Goal: Task Accomplishment & Management: Use online tool/utility

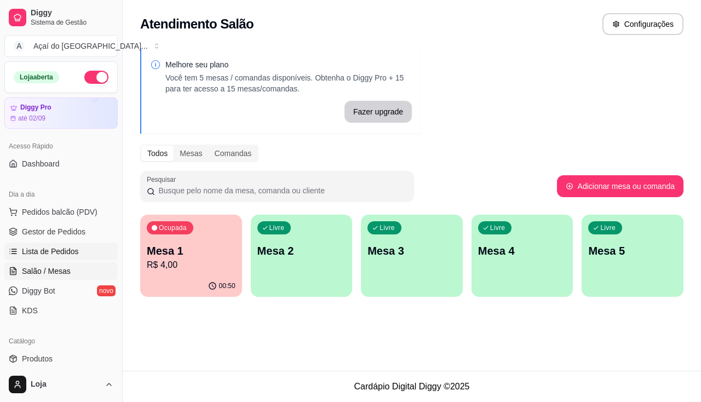
click at [45, 249] on span "Lista de Pedidos" at bounding box center [50, 251] width 57 height 11
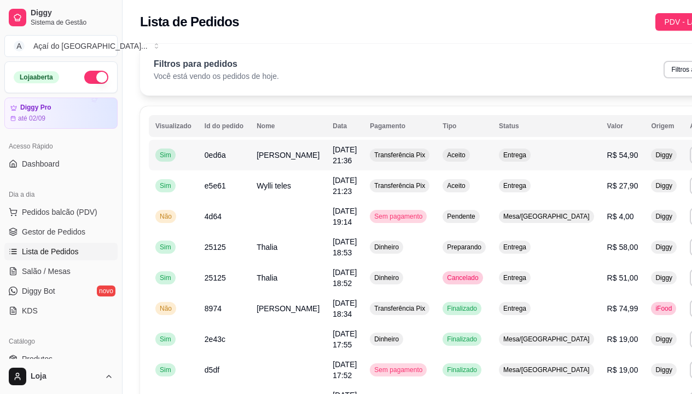
click at [198, 158] on td "0ed6a" at bounding box center [224, 155] width 52 height 31
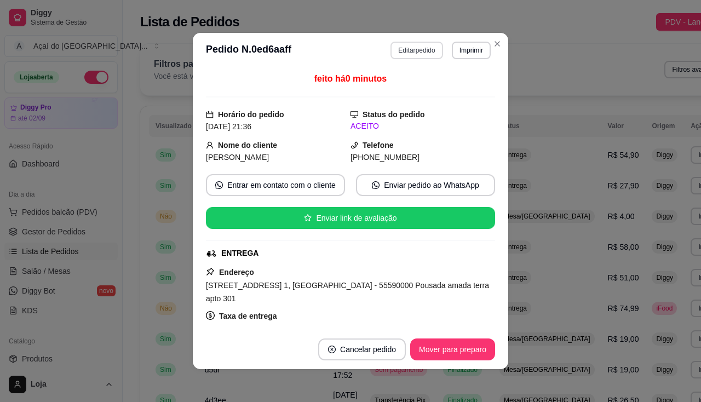
click at [409, 53] on button "Editar pedido" at bounding box center [416, 51] width 52 height 18
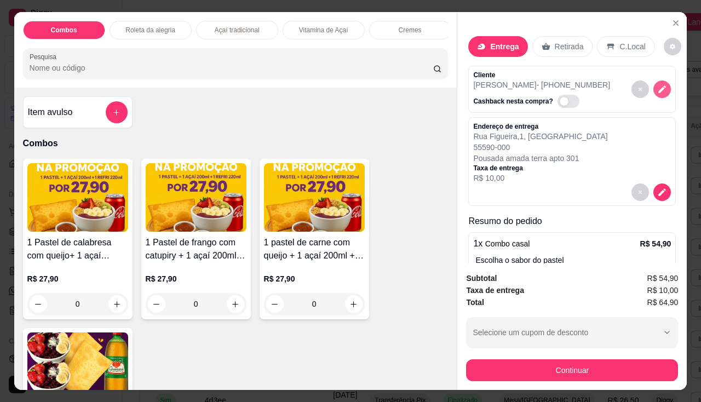
click at [657, 89] on icon "decrease-product-quantity" at bounding box center [662, 89] width 10 height 10
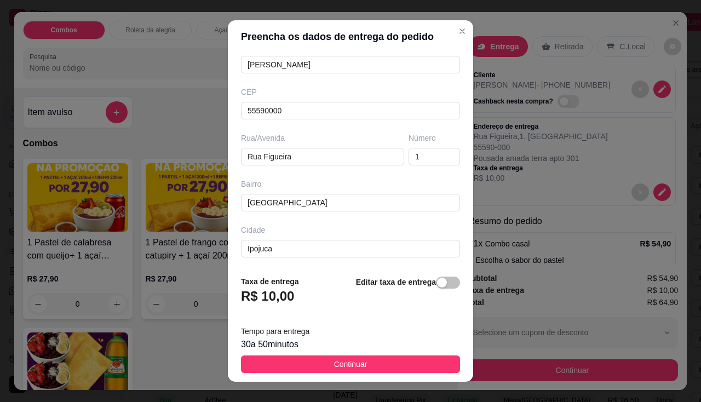
scroll to position [15, 0]
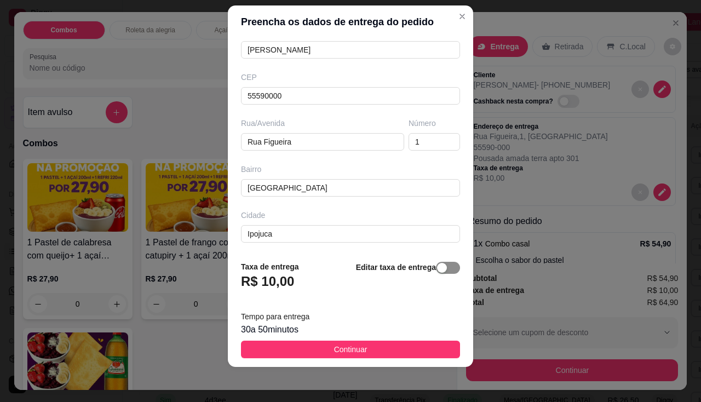
click at [442, 265] on span "button" at bounding box center [448, 268] width 24 height 12
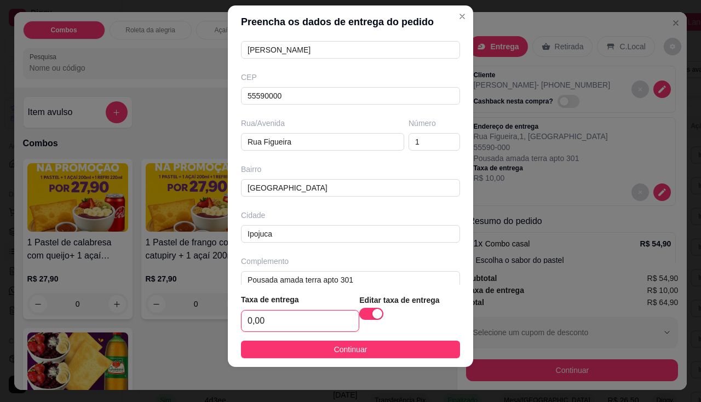
click at [284, 319] on input "0,00" at bounding box center [299, 320] width 117 height 21
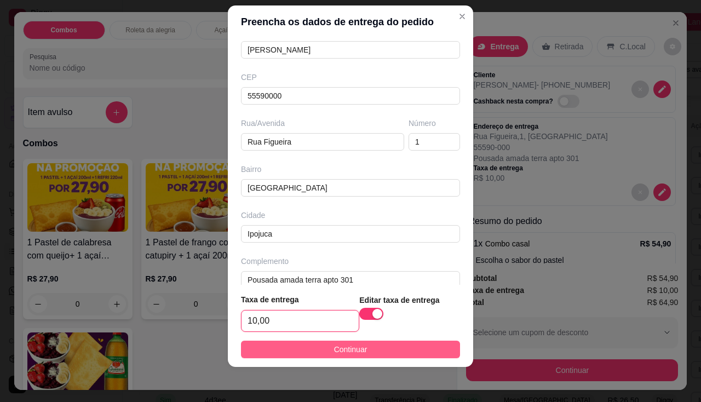
type input "10,00"
click at [334, 348] on span "Continuar" at bounding box center [350, 349] width 33 height 12
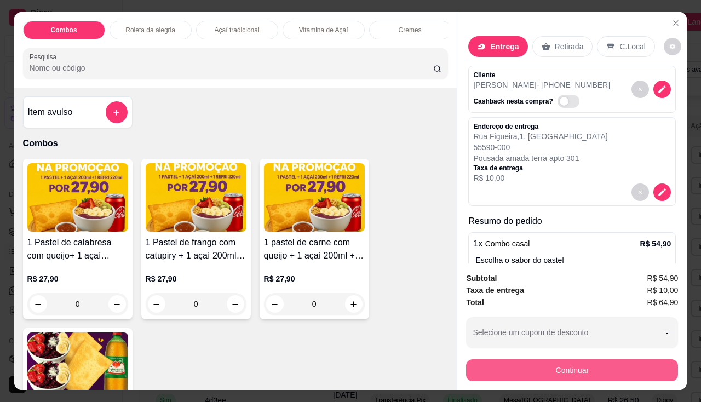
click at [527, 368] on button "Continuar" at bounding box center [572, 370] width 212 height 22
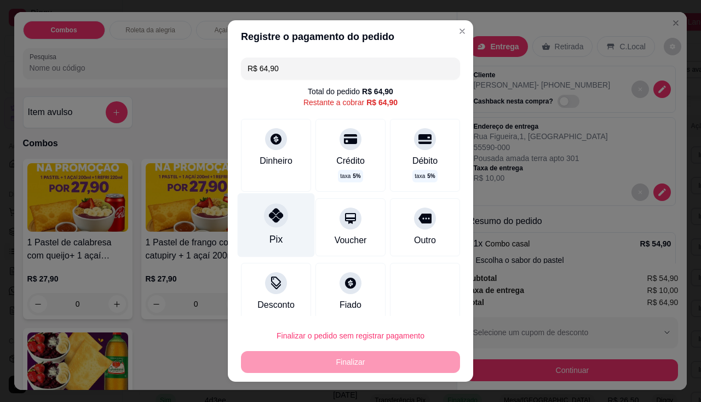
click at [286, 225] on div "Pix" at bounding box center [276, 225] width 77 height 64
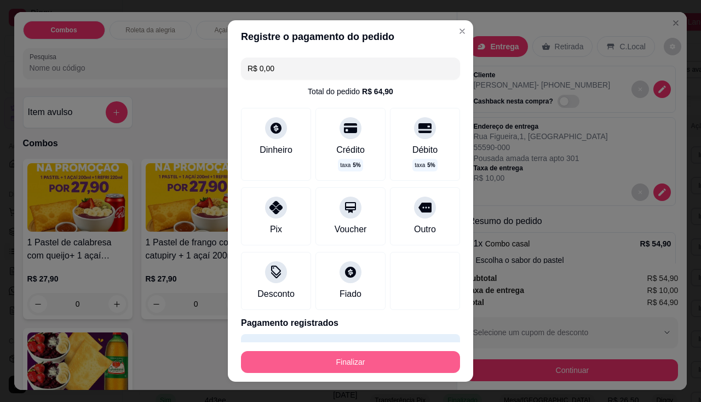
click at [383, 370] on button "Finalizar" at bounding box center [350, 362] width 219 height 22
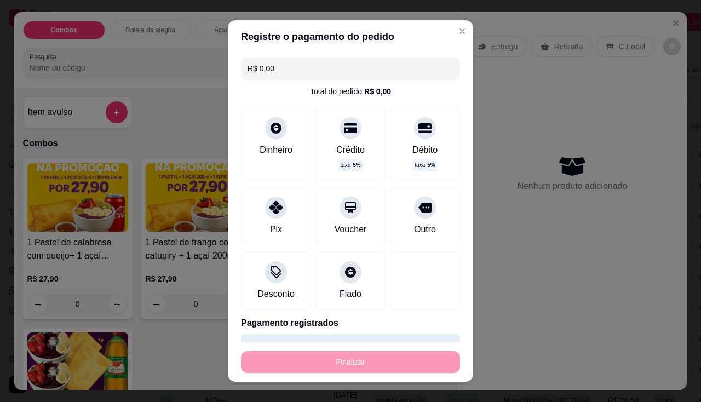
type input "-R$ 64,90"
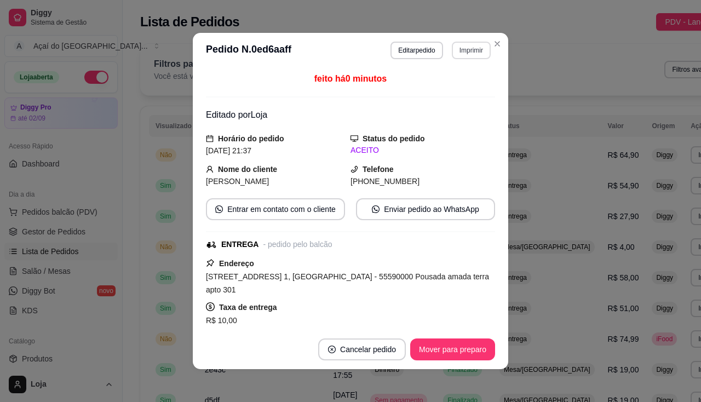
click at [465, 56] on button "Imprimir" at bounding box center [471, 51] width 39 height 18
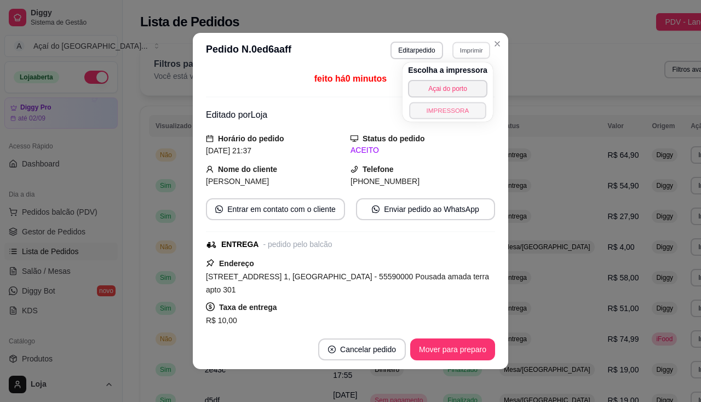
click at [438, 113] on button "IMPRESSORA" at bounding box center [447, 110] width 77 height 17
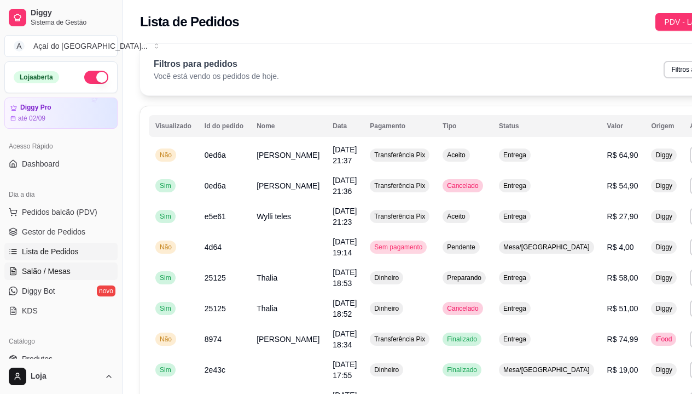
click at [43, 268] on span "Salão / Mesas" at bounding box center [46, 270] width 49 height 11
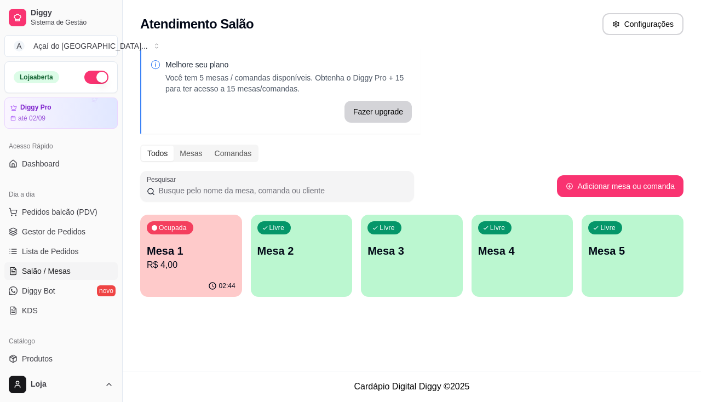
click at [249, 245] on div "Ocupada Mesa 1 R$ 4,00 02:44 Livre Mesa 2 Livre Mesa 3 Livre Mesa 4 Livre Mesa 5" at bounding box center [411, 256] width 543 height 82
click at [279, 246] on p "Mesa 2" at bounding box center [301, 250] width 89 height 15
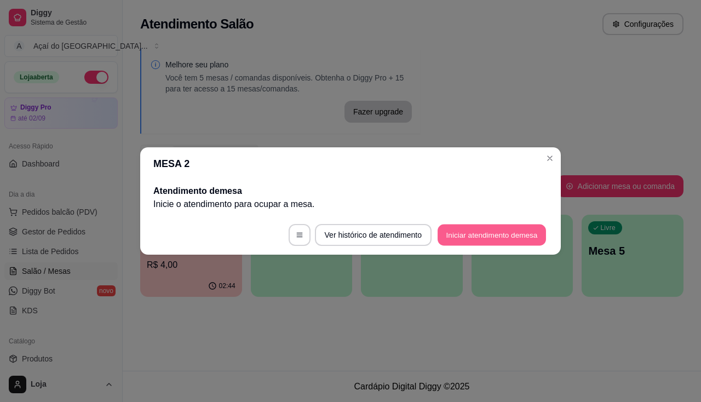
click at [463, 236] on button "Iniciar atendimento de mesa" at bounding box center [491, 234] width 108 height 21
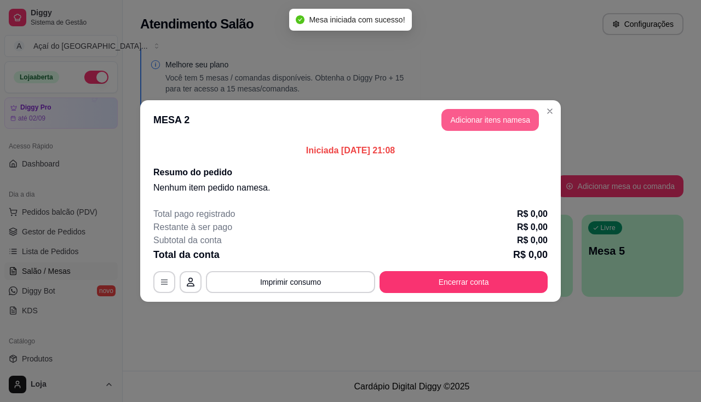
click at [476, 124] on button "Adicionar itens na mesa" at bounding box center [489, 120] width 97 height 22
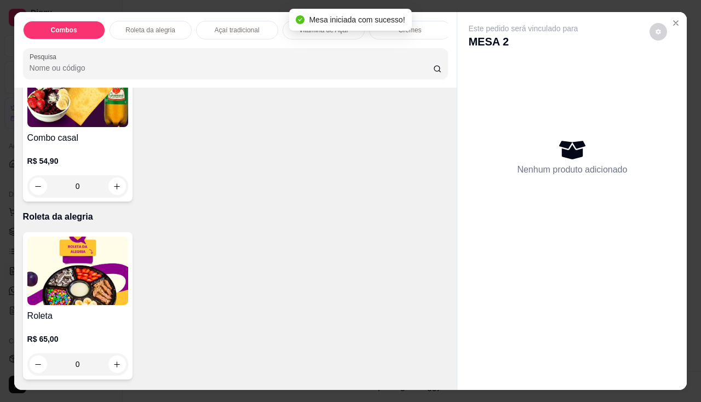
scroll to position [493, 0]
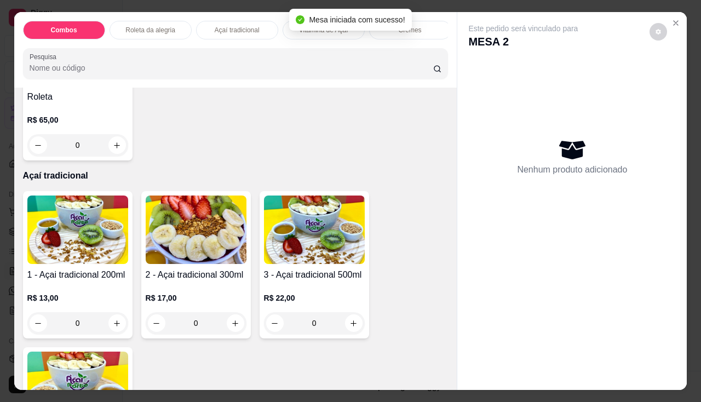
click at [67, 264] on img at bounding box center [77, 229] width 101 height 68
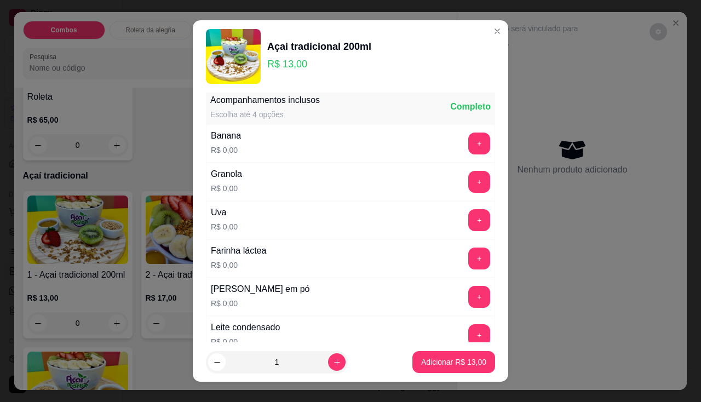
scroll to position [164, 0]
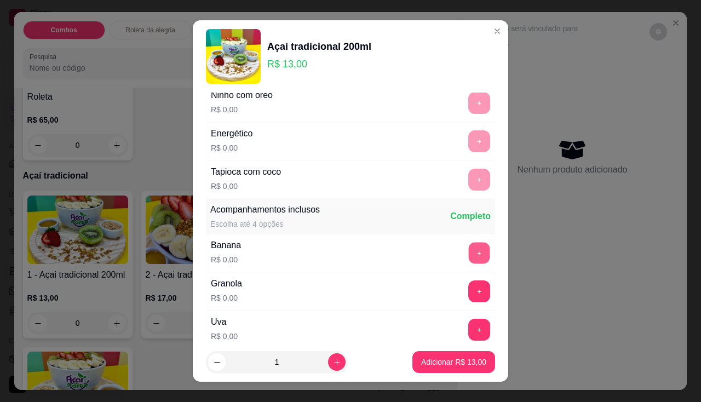
click at [469, 244] on button "+" at bounding box center [479, 252] width 21 height 21
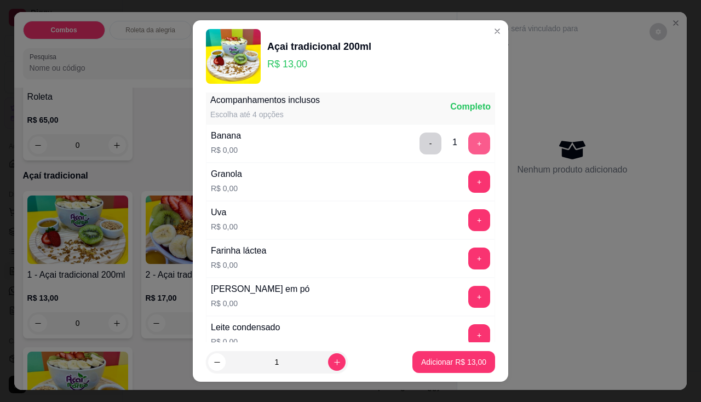
scroll to position [328, 0]
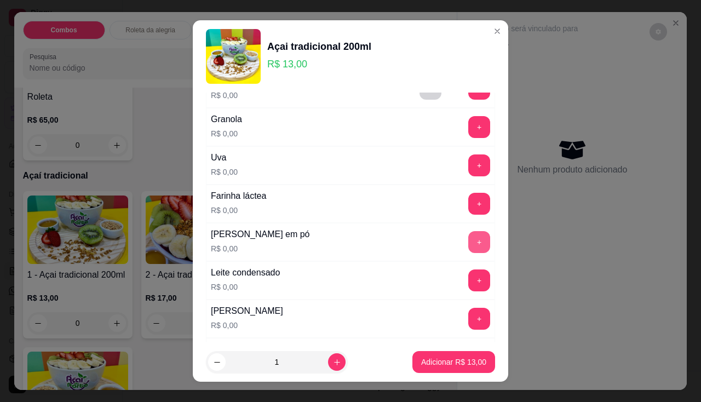
click at [468, 239] on button "+" at bounding box center [479, 242] width 22 height 22
click at [469, 280] on button "+" at bounding box center [479, 279] width 21 height 21
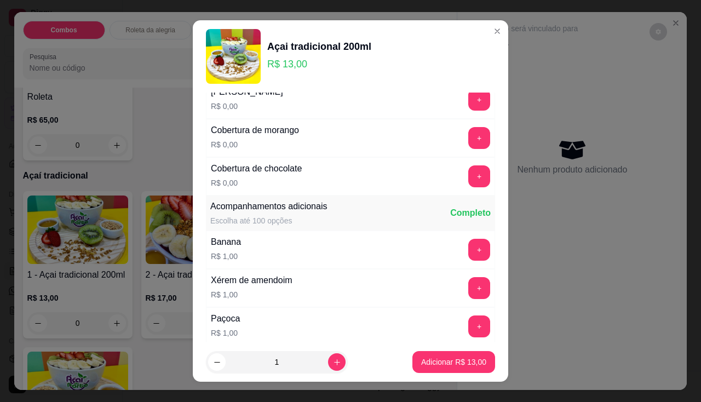
scroll to position [602, 0]
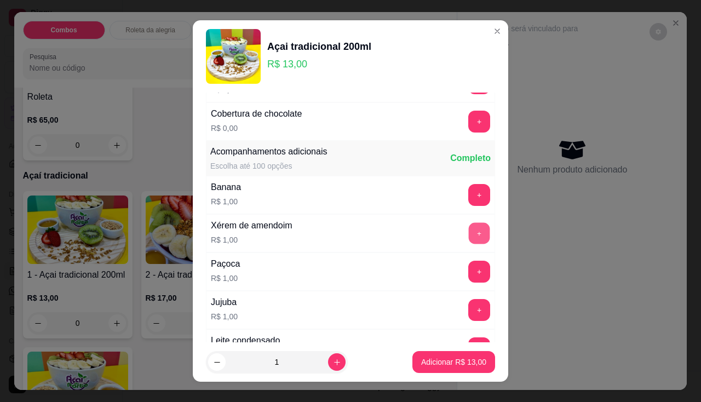
click at [469, 240] on button "+" at bounding box center [479, 232] width 21 height 21
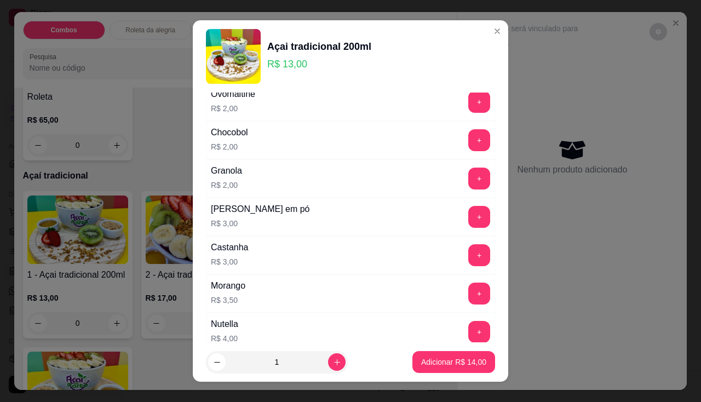
scroll to position [931, 0]
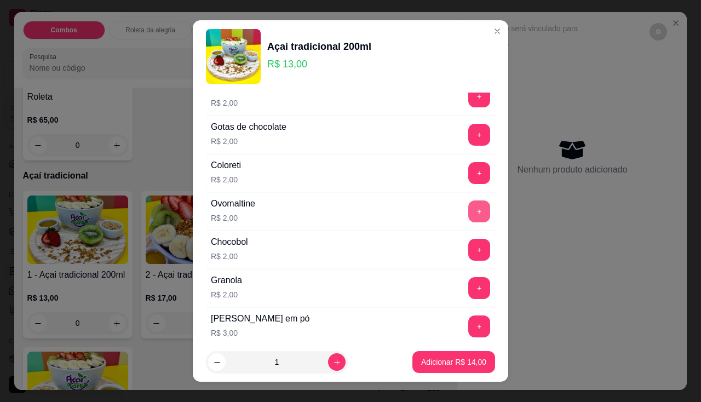
click at [468, 209] on button "+" at bounding box center [479, 211] width 22 height 22
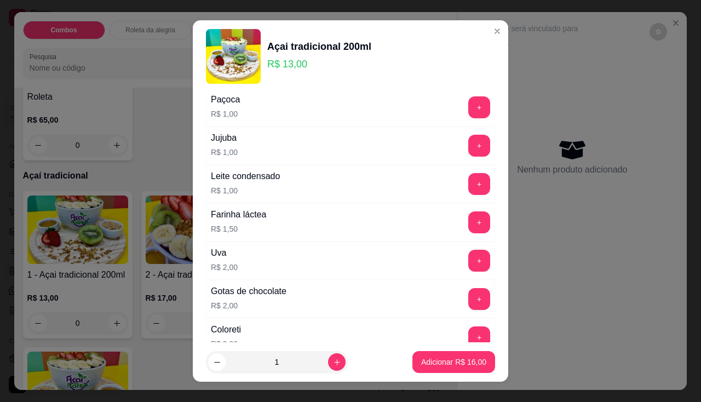
scroll to position [657, 0]
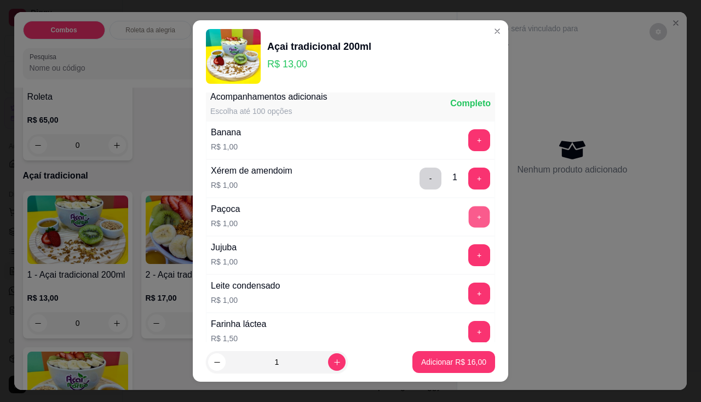
click at [469, 217] on button "+" at bounding box center [479, 216] width 21 height 21
click at [463, 363] on p "Adicionar R$ 17,00" at bounding box center [453, 361] width 65 height 11
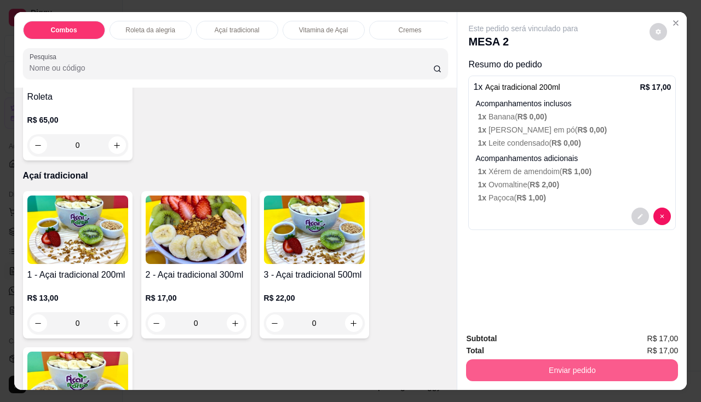
click at [508, 359] on button "Enviar pedido" at bounding box center [572, 370] width 212 height 22
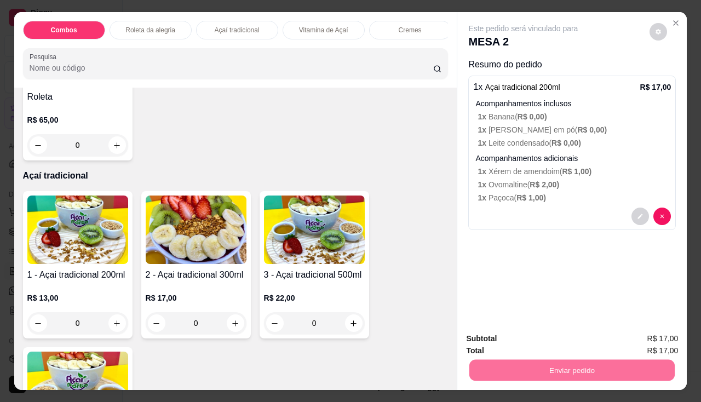
click at [609, 338] on button "Sim, quero registrar" at bounding box center [639, 339] width 79 height 20
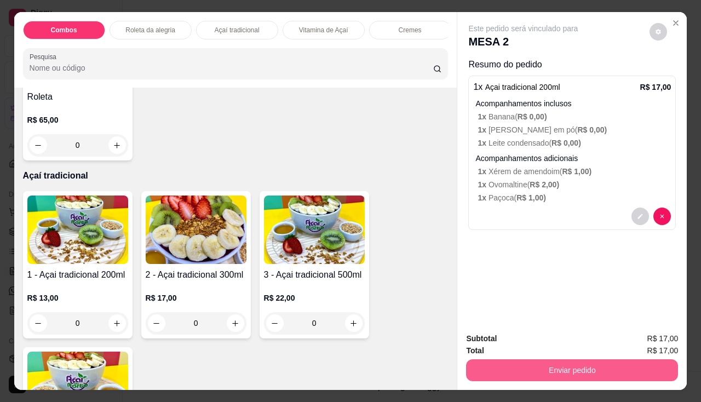
click at [527, 369] on button "Enviar pedido" at bounding box center [572, 370] width 212 height 22
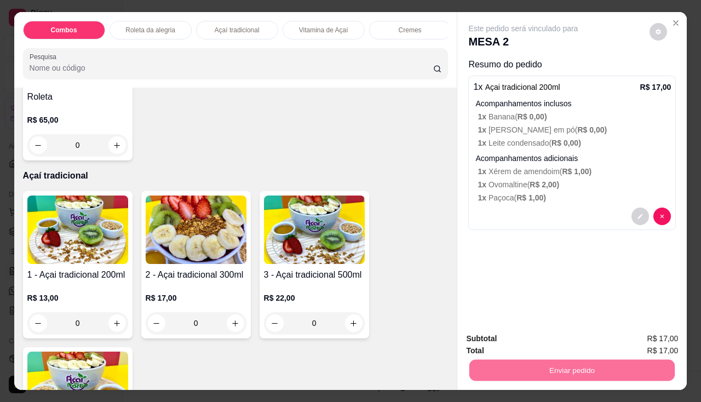
click at [523, 342] on button "Não registrar e enviar pedido" at bounding box center [536, 339] width 114 height 21
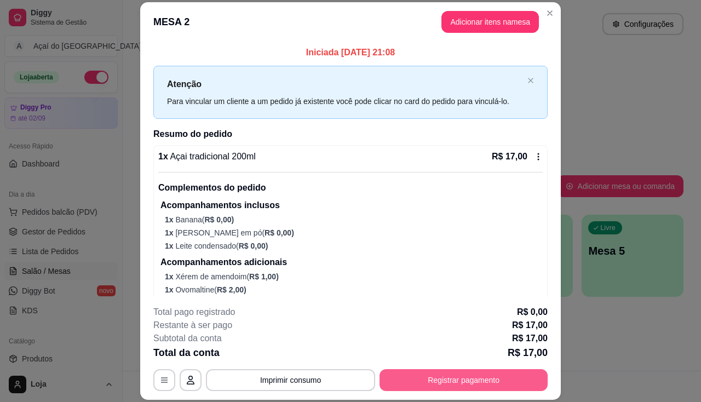
click at [452, 383] on button "Registrar pagamento" at bounding box center [463, 380] width 168 height 22
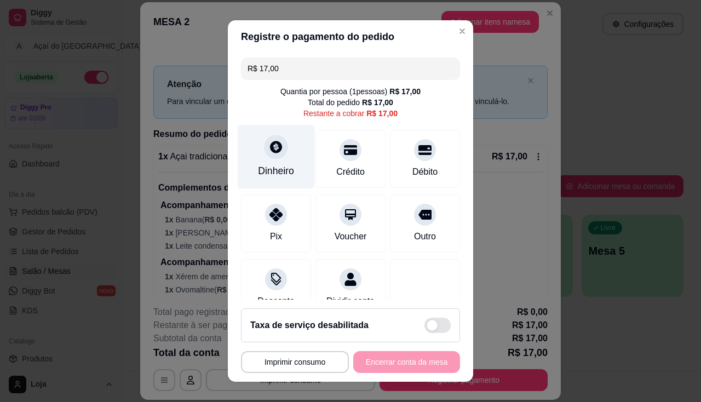
click at [286, 167] on div "Dinheiro" at bounding box center [276, 171] width 36 height 14
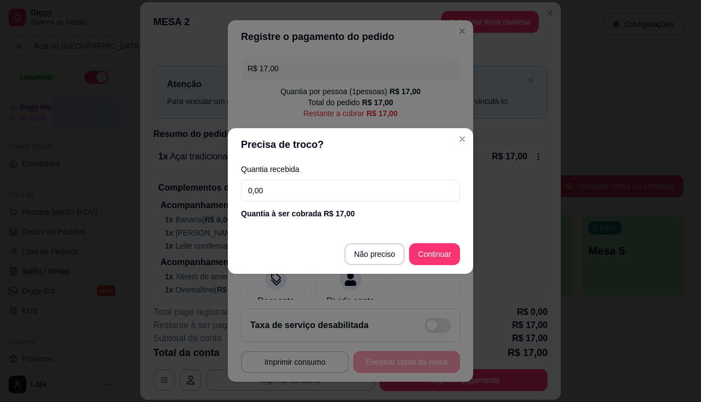
click at [293, 182] on input "0,00" at bounding box center [350, 191] width 219 height 22
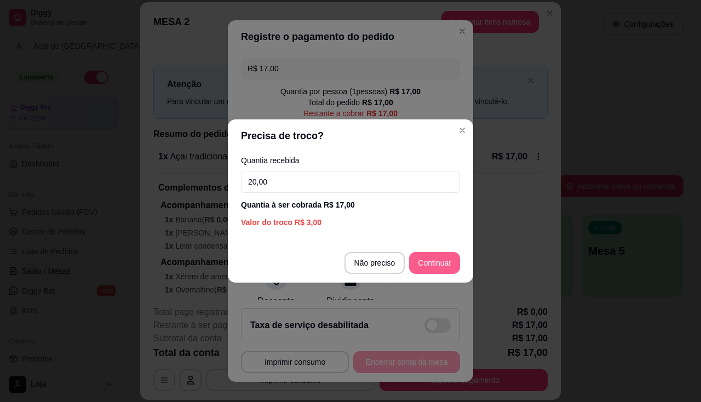
type input "20,00"
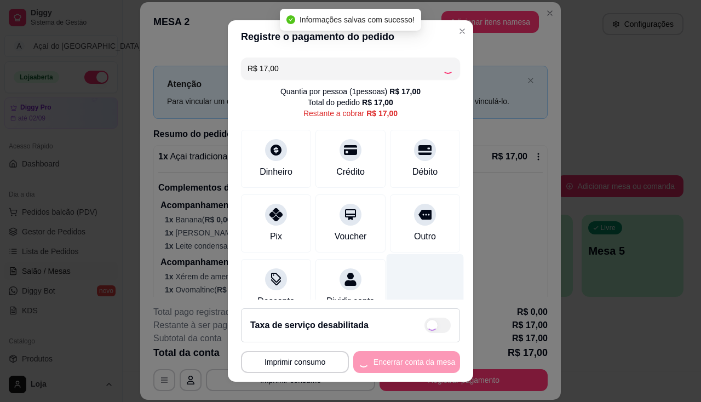
type input "R$ 0,00"
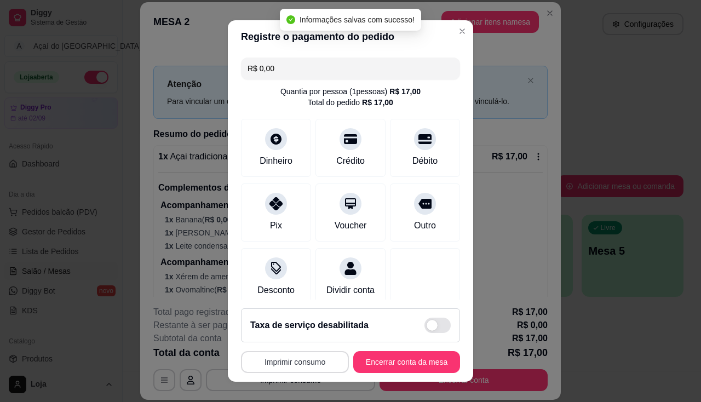
click at [315, 365] on button "Imprimir consumo" at bounding box center [295, 362] width 108 height 22
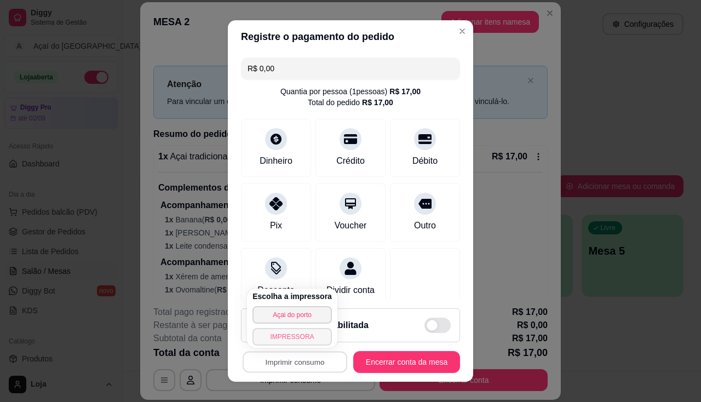
click at [302, 342] on button "IMPRESSORA" at bounding box center [291, 337] width 79 height 18
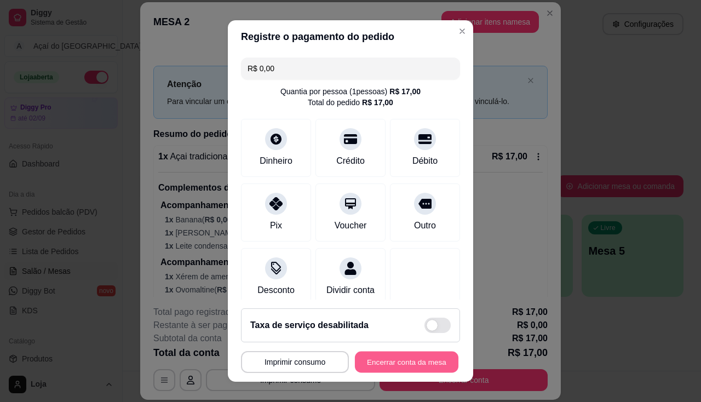
click at [381, 366] on button "Encerrar conta da mesa" at bounding box center [406, 361] width 103 height 21
